Goal: Task Accomplishment & Management: Complete application form

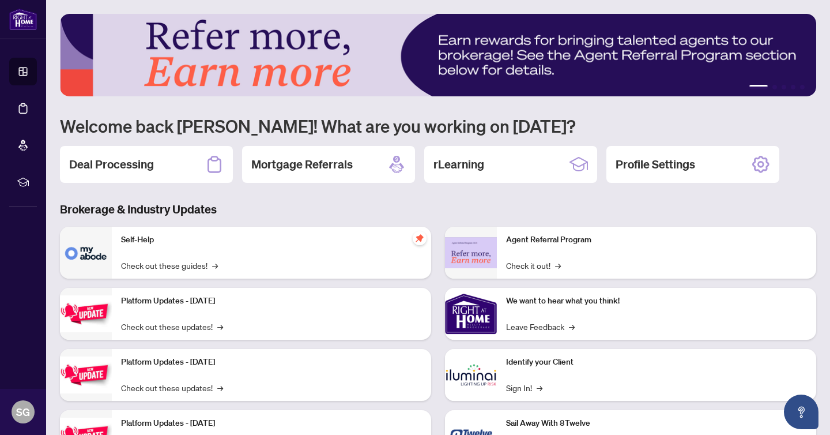
click at [133, 163] on h2 "Deal Processing" at bounding box center [111, 164] width 85 height 16
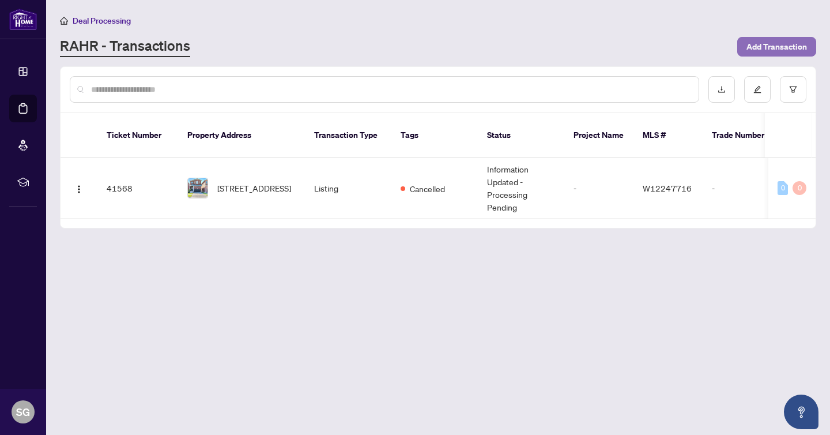
click at [786, 44] on span "Add Transaction" at bounding box center [777, 46] width 61 height 18
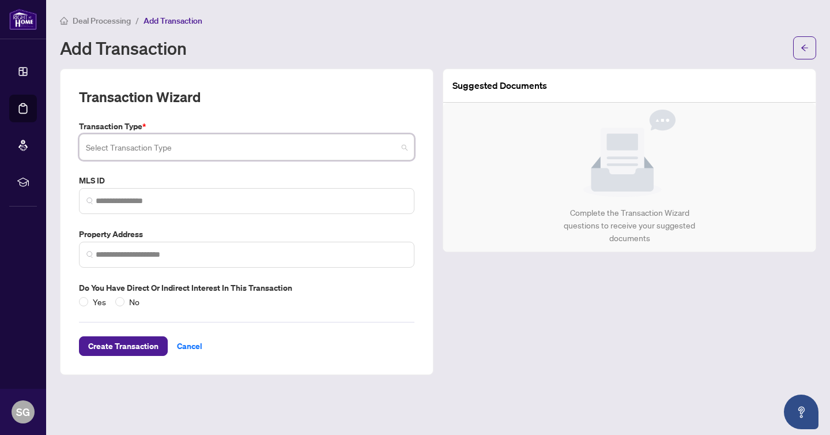
click at [227, 147] on input "search" at bounding box center [241, 148] width 311 height 25
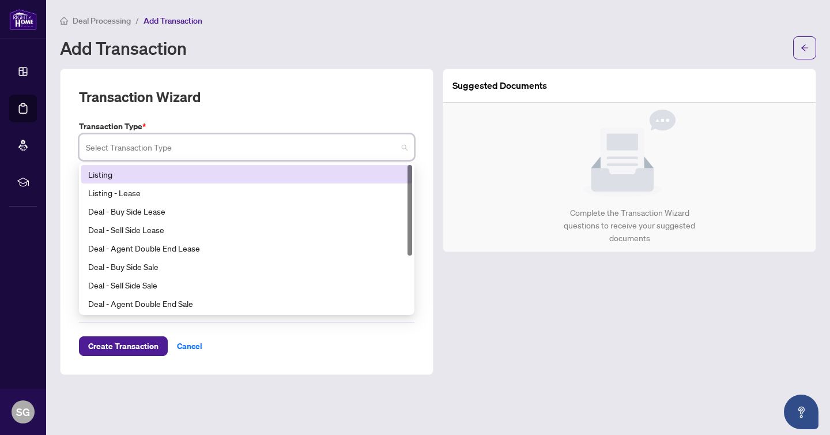
click at [153, 170] on div "Listing" at bounding box center [246, 174] width 317 height 13
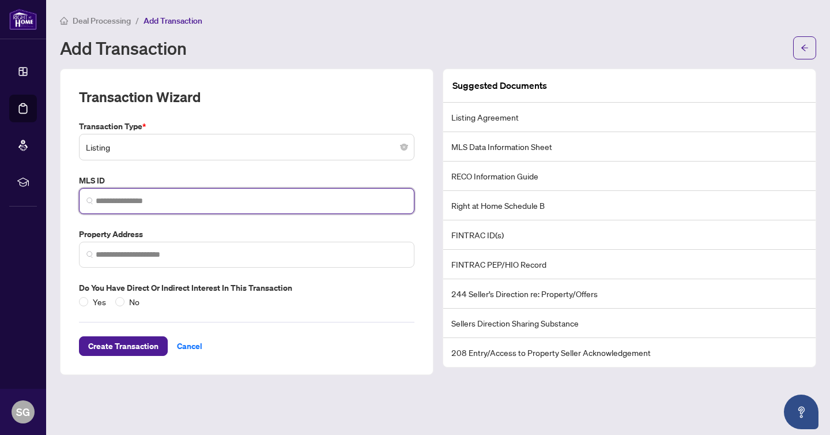
click at [161, 195] on input "search" at bounding box center [251, 201] width 311 height 12
paste input "*********"
type input "*********"
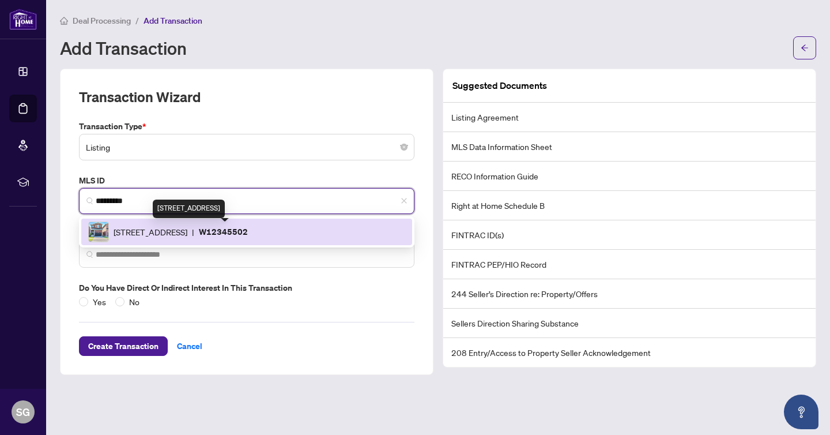
click at [178, 228] on span "[STREET_ADDRESS]" at bounding box center [151, 231] width 74 height 13
type input "**********"
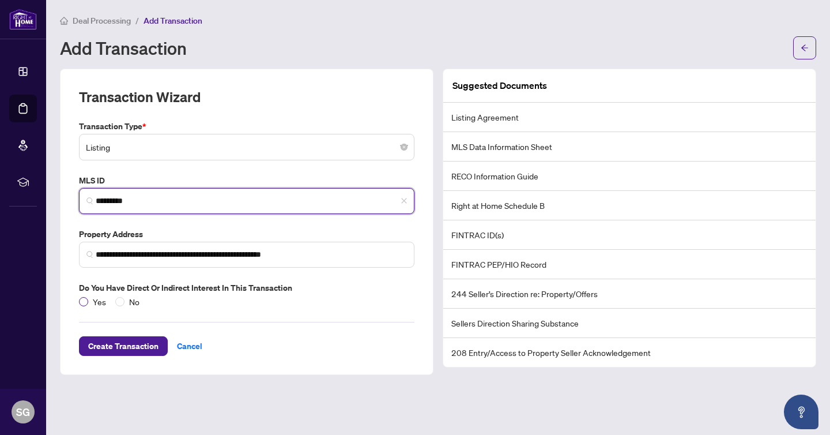
type input "*********"
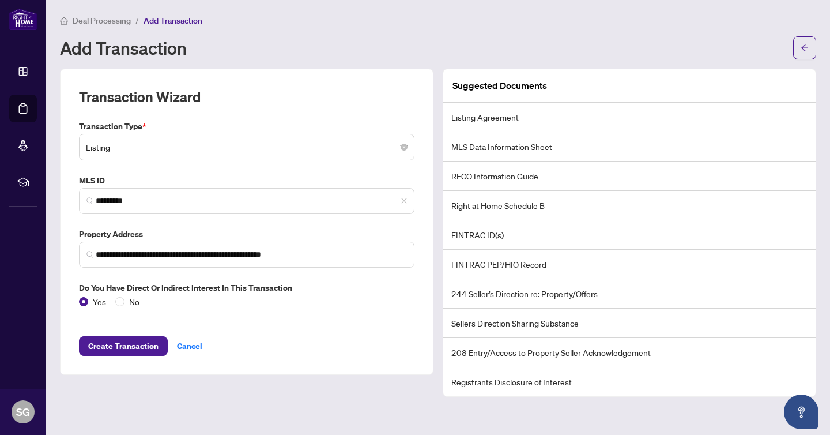
click at [477, 118] on li "Listing Agreement" at bounding box center [629, 117] width 372 height 29
click at [518, 116] on li "Listing Agreement" at bounding box center [629, 117] width 372 height 29
click at [123, 343] on span "Create Transaction" at bounding box center [123, 346] width 70 height 18
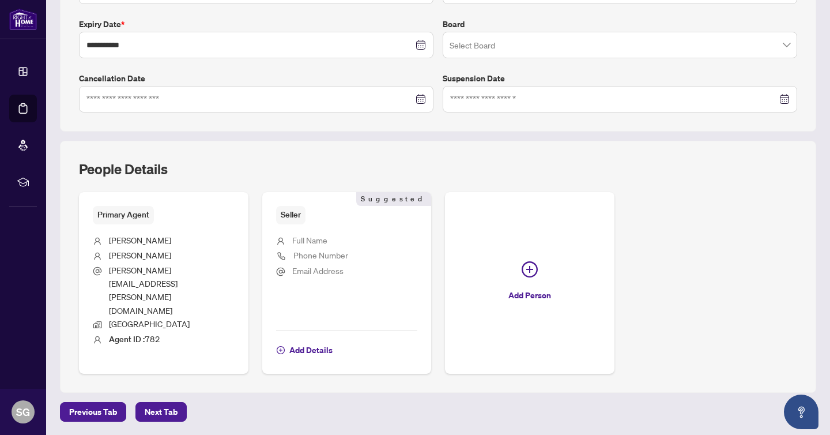
scroll to position [301, 0]
click at [158, 401] on span "Next Tab" at bounding box center [161, 410] width 33 height 18
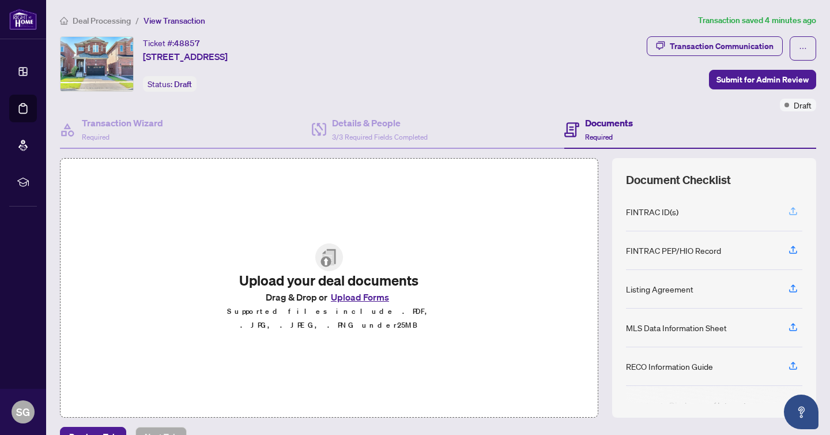
click at [793, 207] on icon "button" at bounding box center [793, 210] width 5 height 6
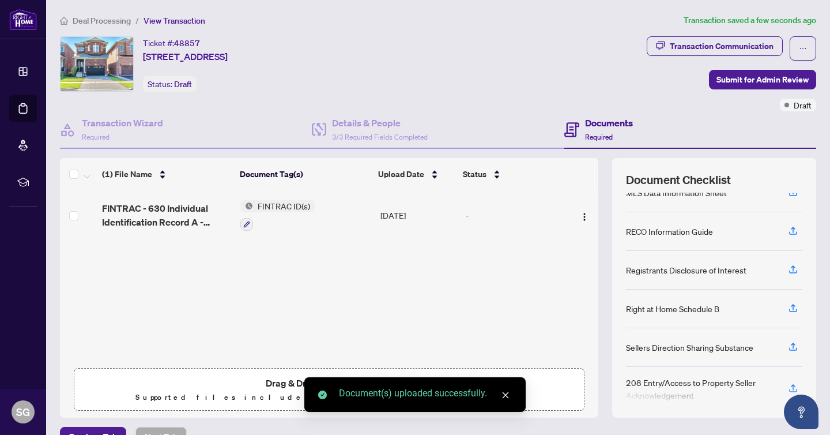
scroll to position [184, 0]
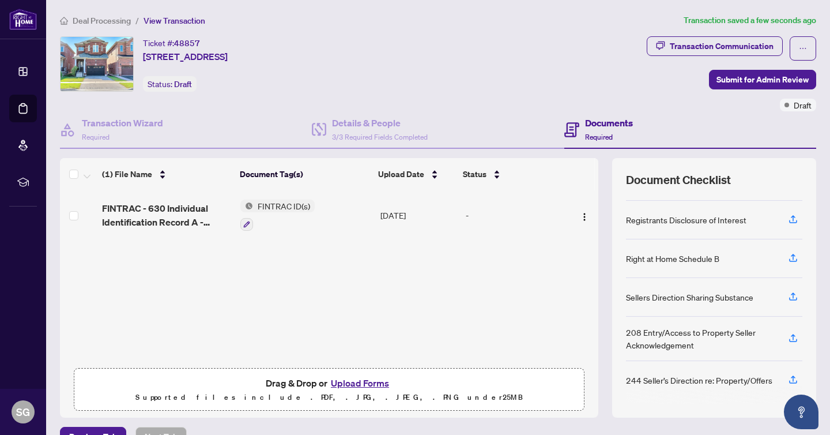
click at [362, 381] on button "Upload Forms" at bounding box center [360, 382] width 65 height 15
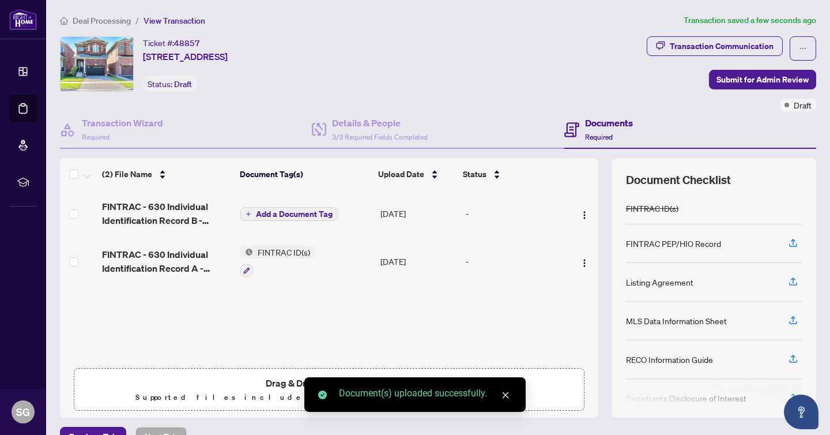
click at [277, 213] on span "Add a Document Tag" at bounding box center [294, 214] width 77 height 8
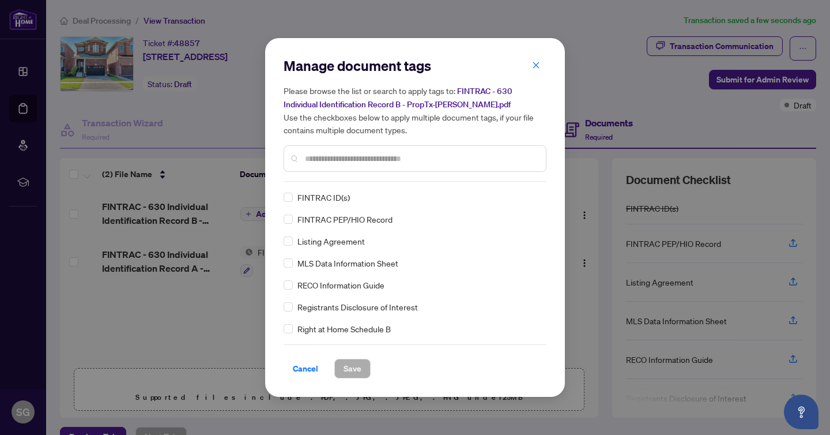
click at [327, 195] on span "FINTRAC ID(s)" at bounding box center [324, 197] width 52 height 13
click at [347, 363] on span "Save" at bounding box center [353, 368] width 18 height 18
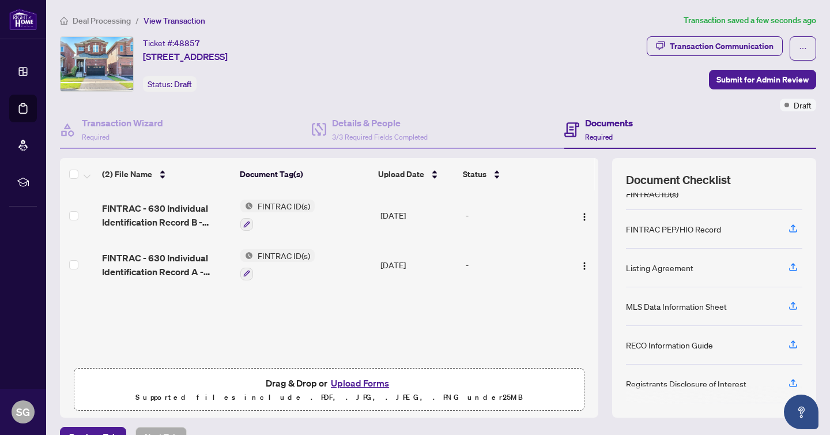
scroll to position [21, 0]
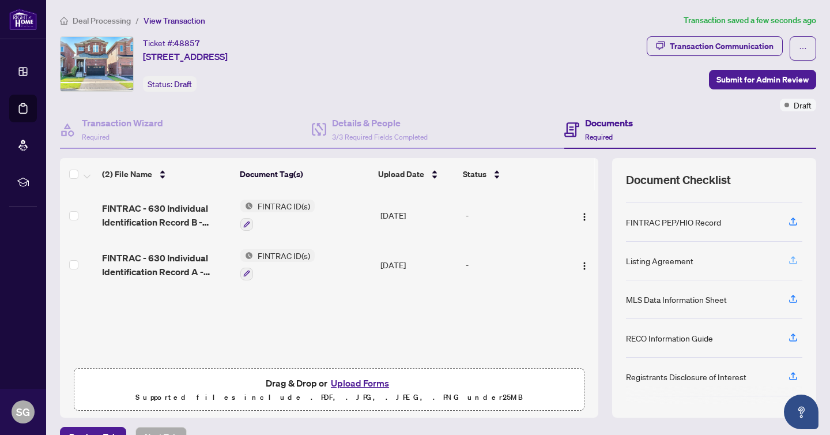
click at [792, 257] on icon "button" at bounding box center [793, 260] width 10 height 10
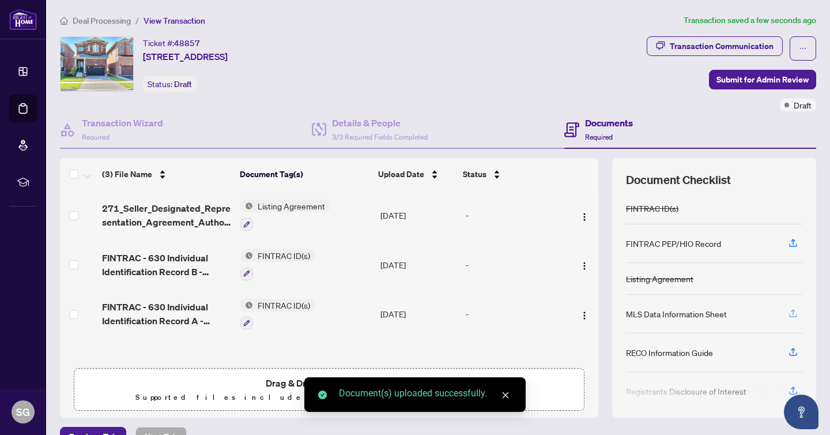
click at [793, 314] on icon "button" at bounding box center [793, 313] width 10 height 10
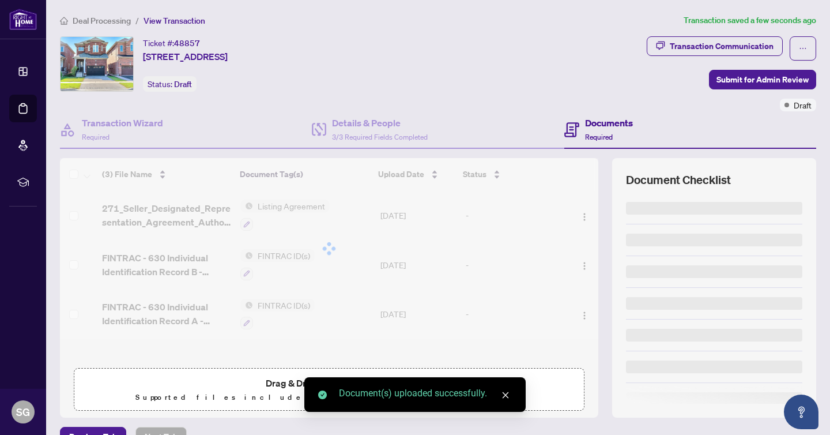
scroll to position [12, 0]
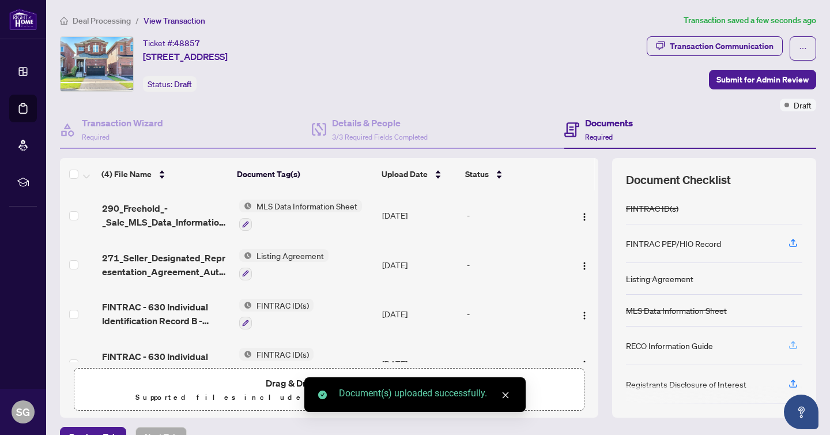
click at [792, 346] on icon "button" at bounding box center [793, 346] width 8 height 3
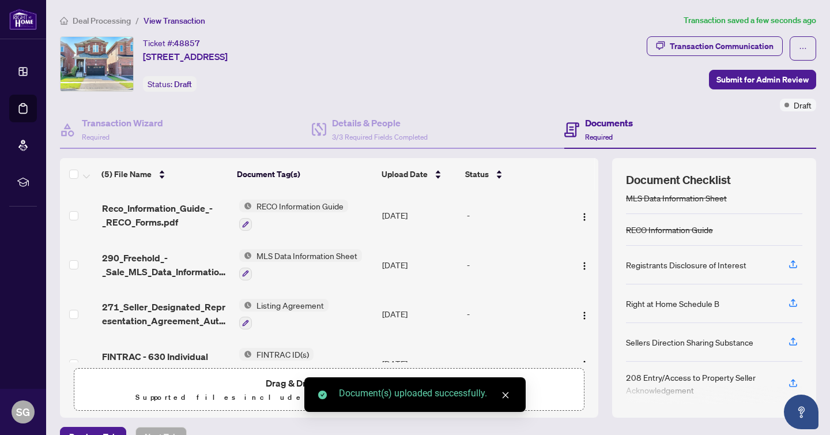
scroll to position [113, 0]
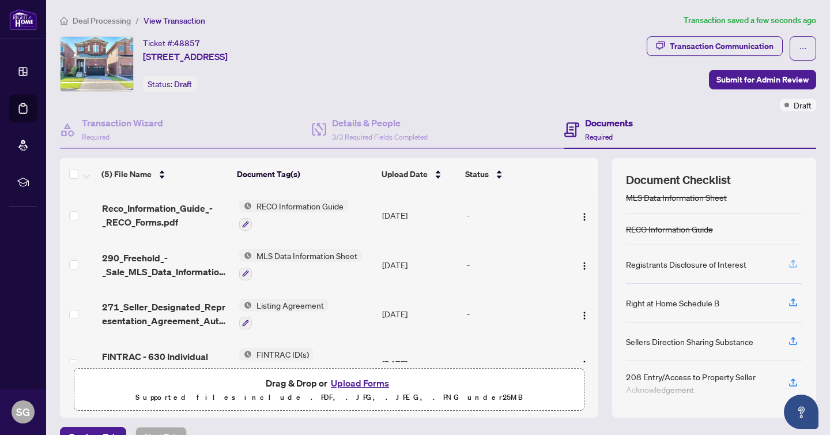
click at [789, 259] on icon "button" at bounding box center [793, 263] width 10 height 10
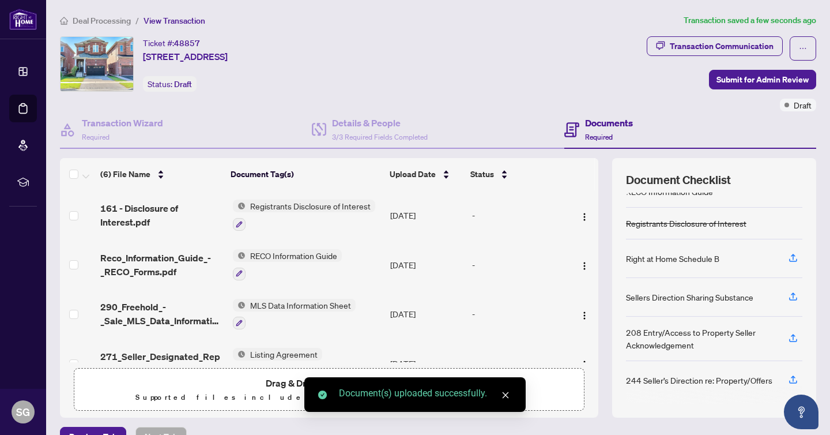
scroll to position [156, 0]
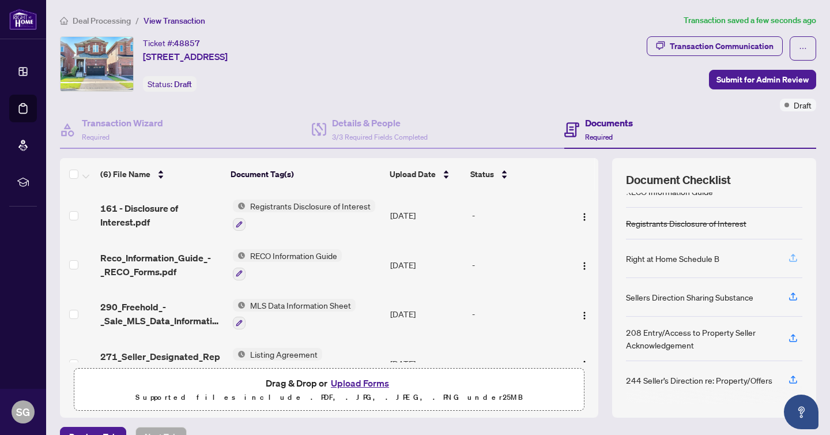
click at [793, 254] on icon "button" at bounding box center [793, 257] width 5 height 6
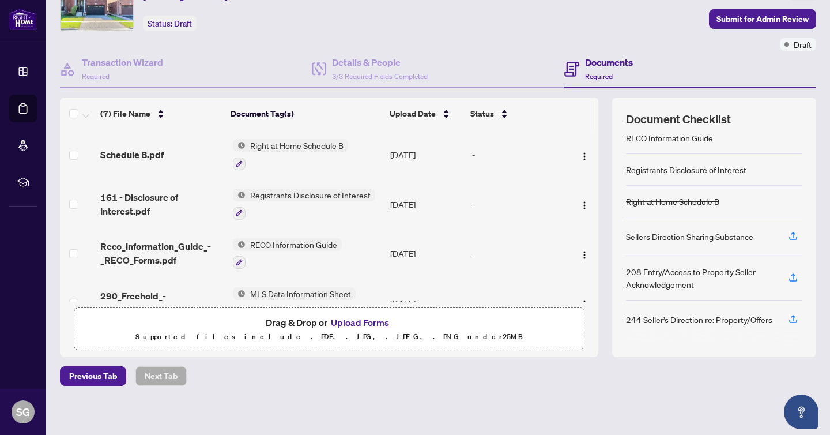
scroll to position [65, 0]
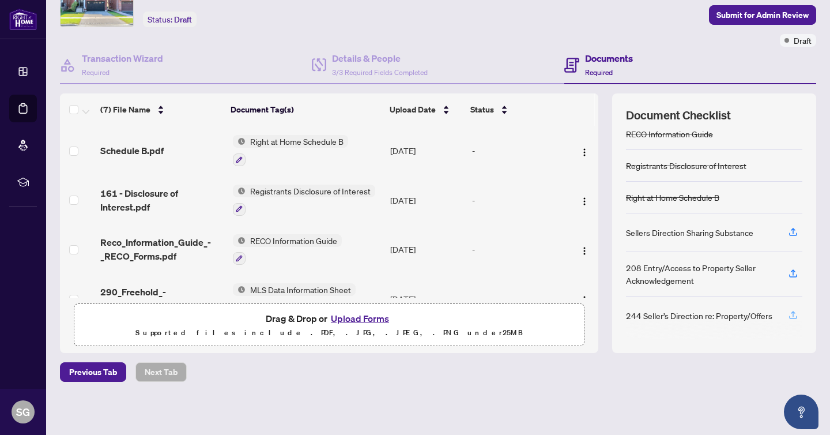
click at [796, 310] on icon "button" at bounding box center [793, 315] width 10 height 10
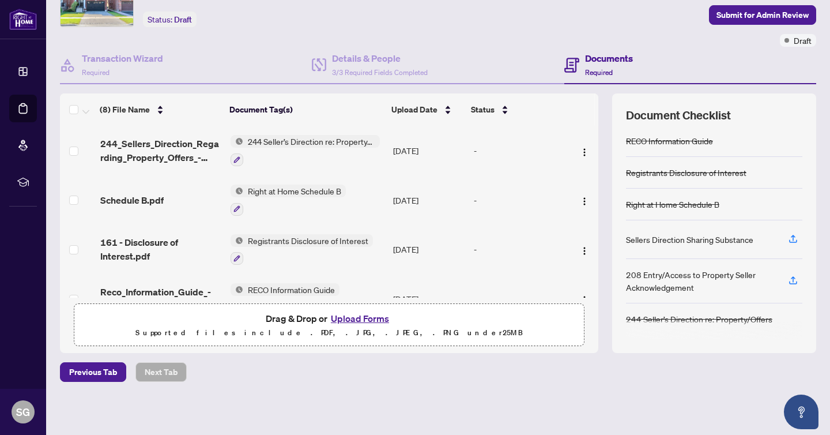
scroll to position [0, 0]
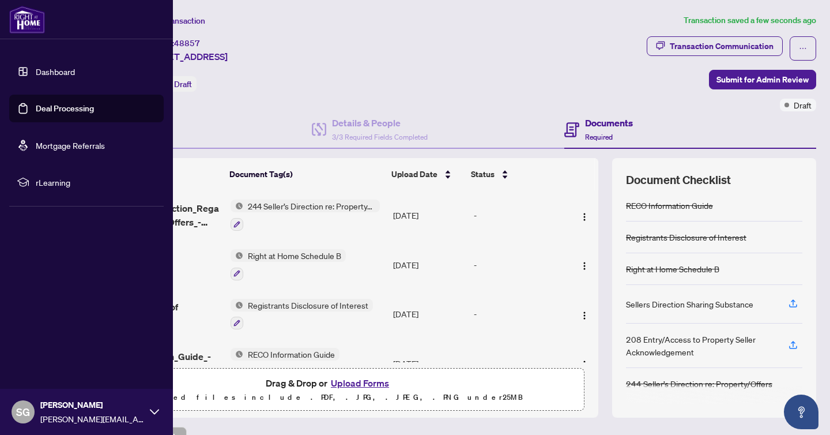
click at [46, 69] on link "Dashboard" at bounding box center [55, 71] width 39 height 10
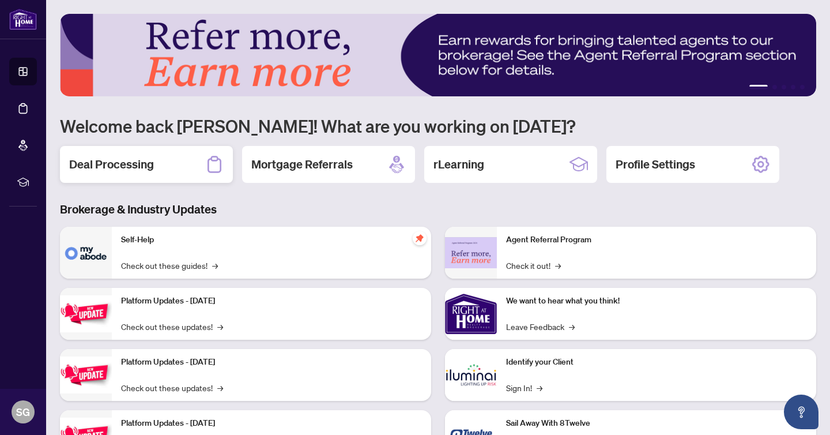
click at [134, 168] on h2 "Deal Processing" at bounding box center [111, 164] width 85 height 16
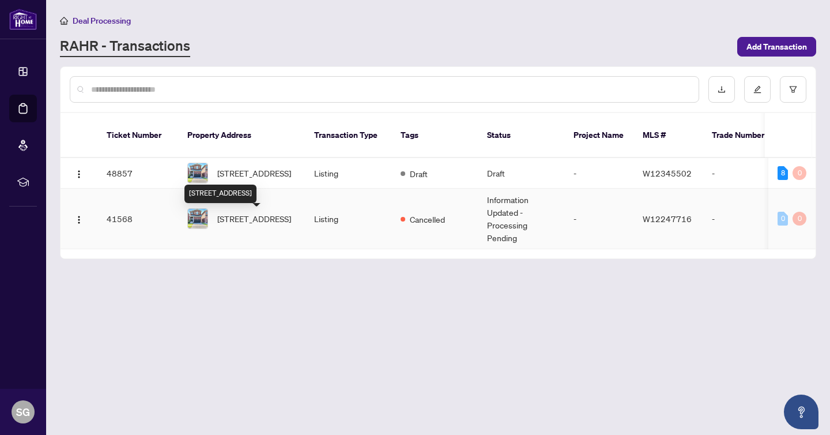
click at [278, 221] on span "[STREET_ADDRESS]" at bounding box center [254, 218] width 74 height 13
click at [597, 170] on td "-" at bounding box center [598, 173] width 69 height 31
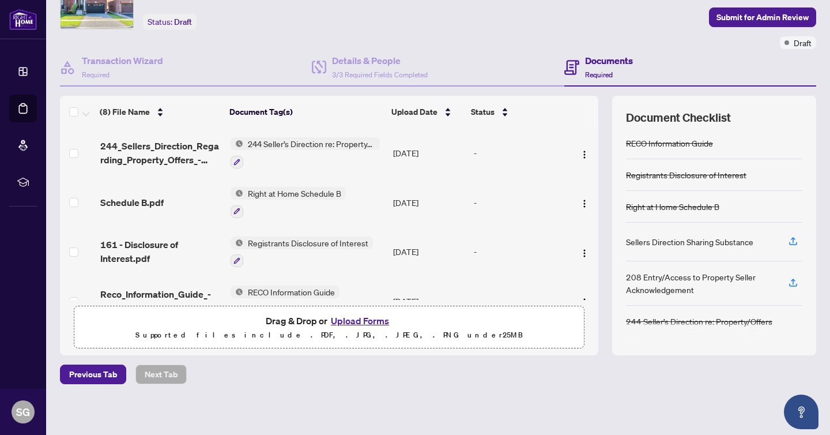
scroll to position [65, 0]
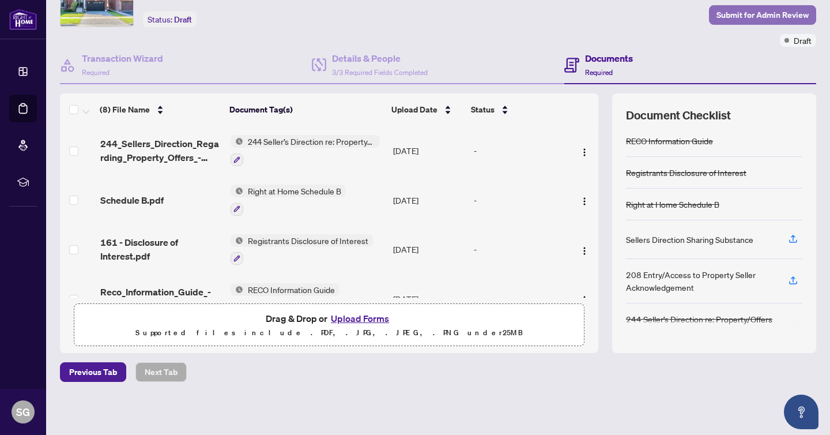
click at [771, 18] on span "Submit for Admin Review" at bounding box center [763, 15] width 92 height 18
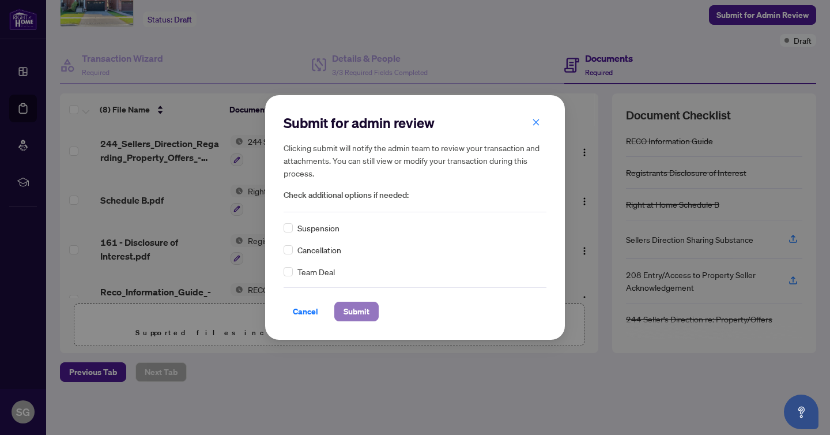
click at [353, 307] on span "Submit" at bounding box center [357, 311] width 26 height 18
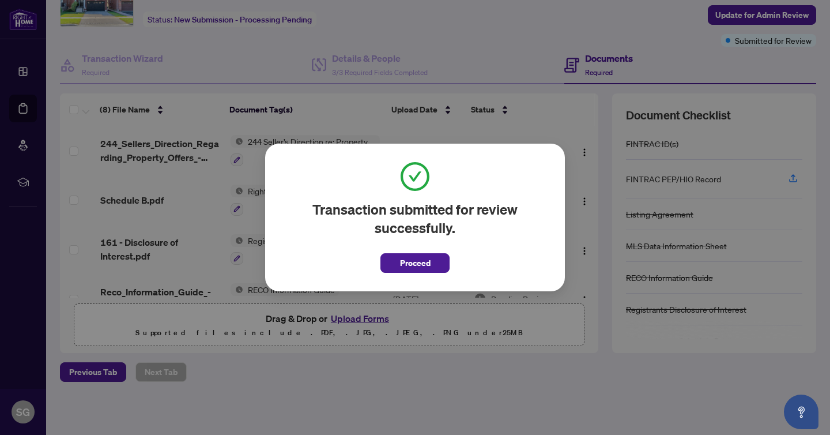
click at [415, 253] on button "Proceed" at bounding box center [415, 263] width 69 height 20
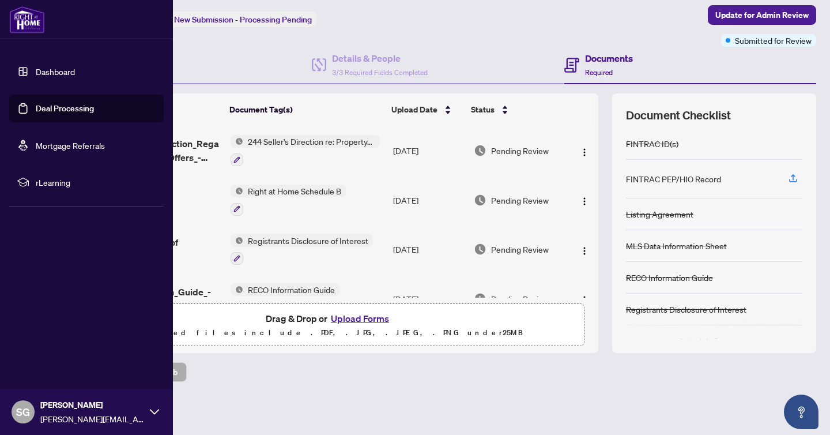
click at [36, 66] on link "Dashboard" at bounding box center [55, 71] width 39 height 10
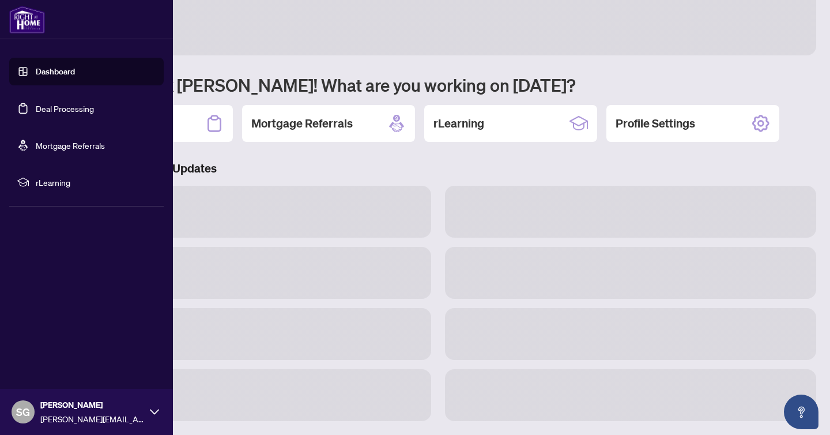
scroll to position [41, 0]
